Goal: Communication & Community: Answer question/provide support

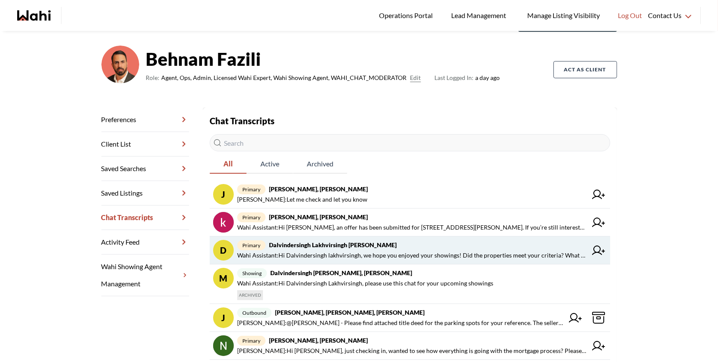
click at [348, 248] on span "primary Dalvindersingh Lakhvirsingh [PERSON_NAME]" at bounding box center [412, 245] width 350 height 10
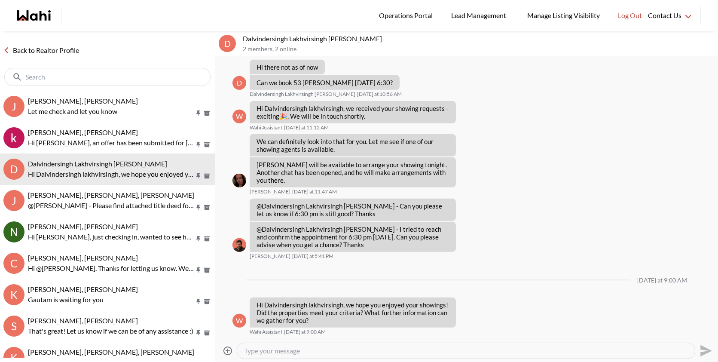
scroll to position [886, 0]
drag, startPoint x: 312, startPoint y: 324, endPoint x: 257, endPoint y: 306, distance: 57.9
click at [257, 306] on p "Hi Dalvindersingh lakhvirsingh, we hope you enjoyed your showings! Did the prop…" at bounding box center [353, 312] width 192 height 23
copy p "Hi Dalvindersingh lakhvirsingh, we hope you enjoyed your showings! Did the prop…"
click at [275, 351] on textarea "Type your message" at bounding box center [466, 350] width 444 height 9
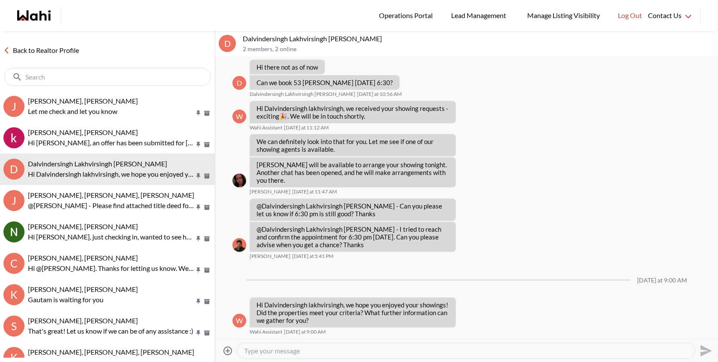
paste textarea "Hi Dalvindersingh Lakhvirsingh, we hope you enjoyed the showings! Did the prope…"
drag, startPoint x: 336, startPoint y: 349, endPoint x: 299, endPoint y: 350, distance: 36.5
click at [299, 350] on textarea "Hi Dalvindersingh Lakhvirsingh, we hope you enjoyed the showings! Did the prope…" at bounding box center [466, 350] width 444 height 9
type textarea "Hi Dalvindersingh , we hope you enjoyed the showings! Did the properties align …"
click at [702, 353] on icon "Send" at bounding box center [706, 351] width 12 height 12
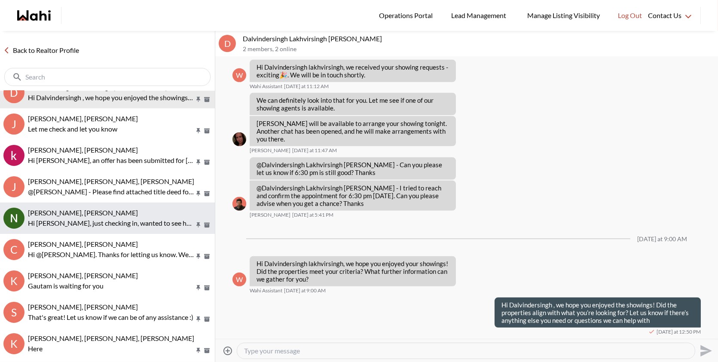
scroll to position [15, 0]
click at [120, 226] on p "Hi [PERSON_NAME], just checking in, wanted to see how everything is going with …" at bounding box center [111, 222] width 166 height 10
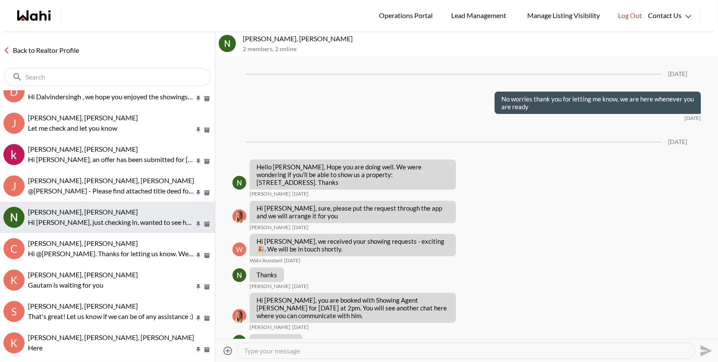
scroll to position [1248, 0]
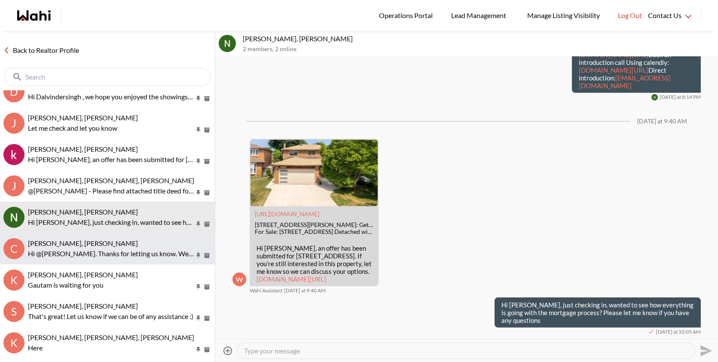
click at [143, 254] on p "Hi @[PERSON_NAME]. Thanks for letting us know. We are here for you when you are…" at bounding box center [111, 253] width 166 height 10
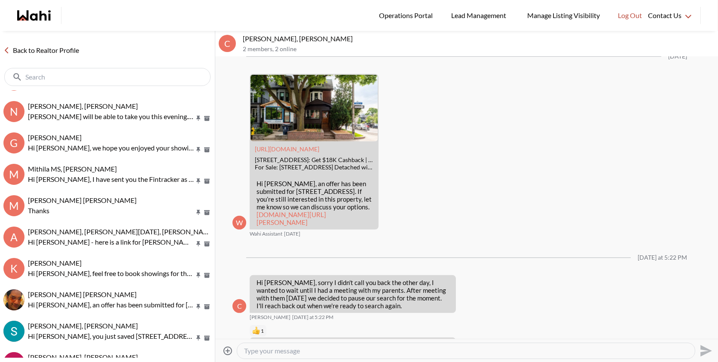
scroll to position [483, 0]
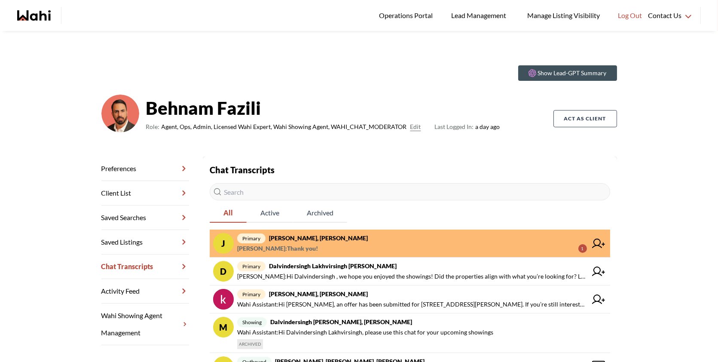
click at [386, 240] on span "primary Josh Hortaleza, Faraz, Behnam" at bounding box center [412, 238] width 350 height 10
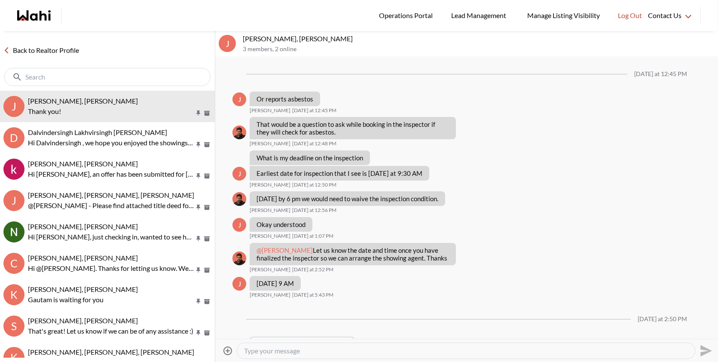
scroll to position [897, 0]
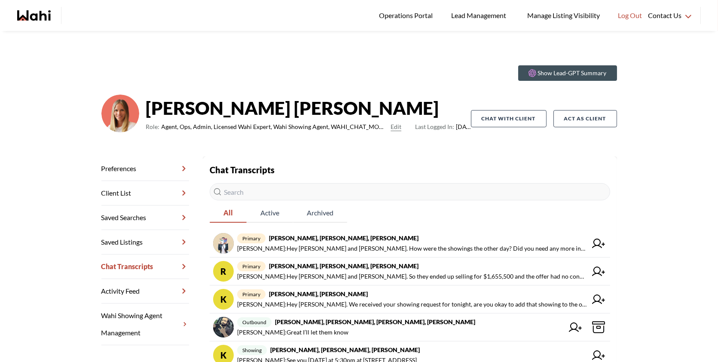
click at [411, 116] on strong "[PERSON_NAME]" at bounding box center [308, 108] width 325 height 26
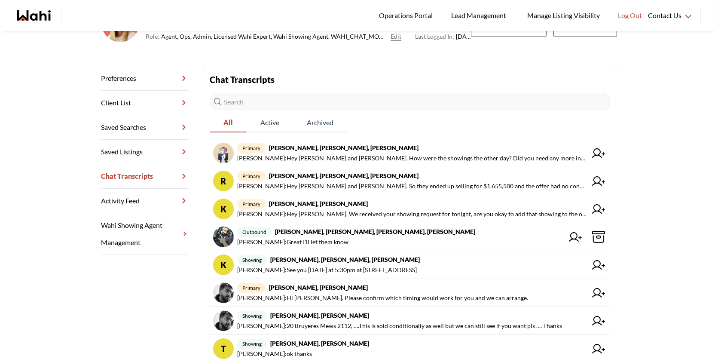
scroll to position [97, 0]
